Goal: Transaction & Acquisition: Book appointment/travel/reservation

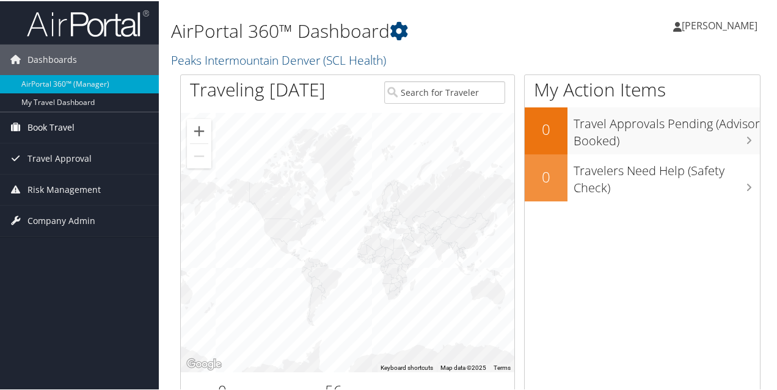
click at [57, 130] on span "Book Travel" at bounding box center [50, 126] width 47 height 31
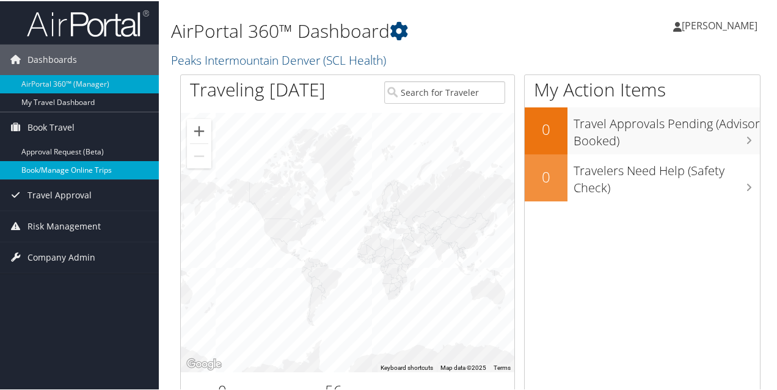
click at [58, 169] on link "Book/Manage Online Trips" at bounding box center [79, 169] width 159 height 18
